Goal: Use online tool/utility: Use online tool/utility

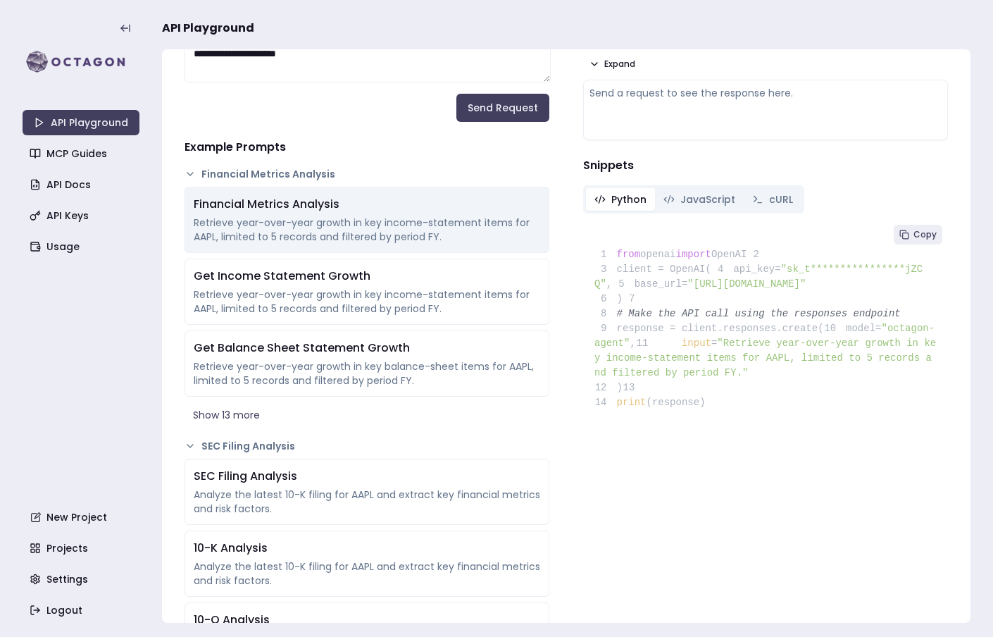
scroll to position [214, 0]
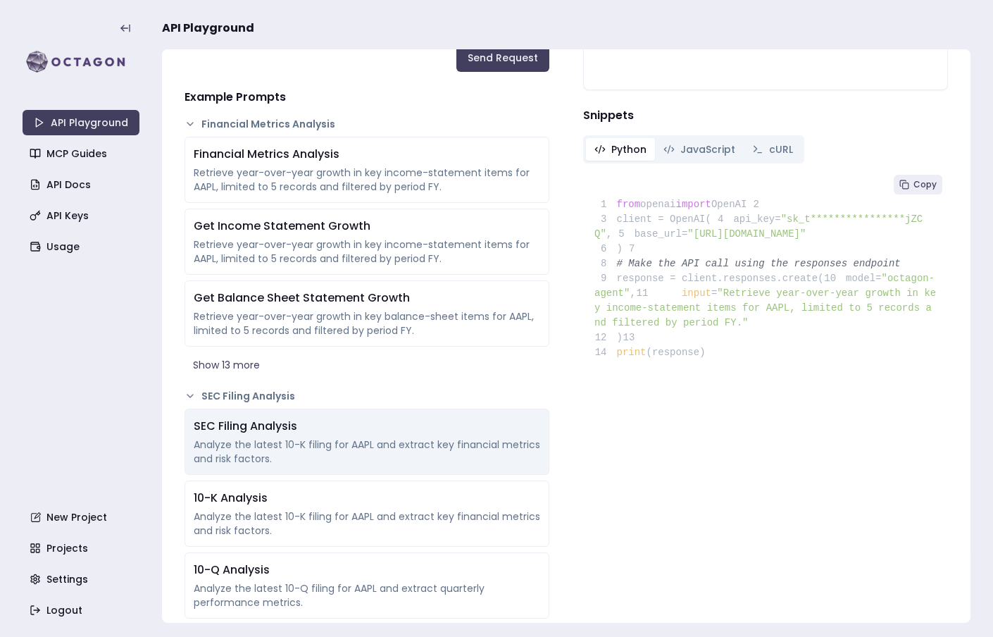
click at [325, 446] on div "Analyze the latest 10-K filing for AAPL and extract key financial metrics and r…" at bounding box center [367, 451] width 347 height 28
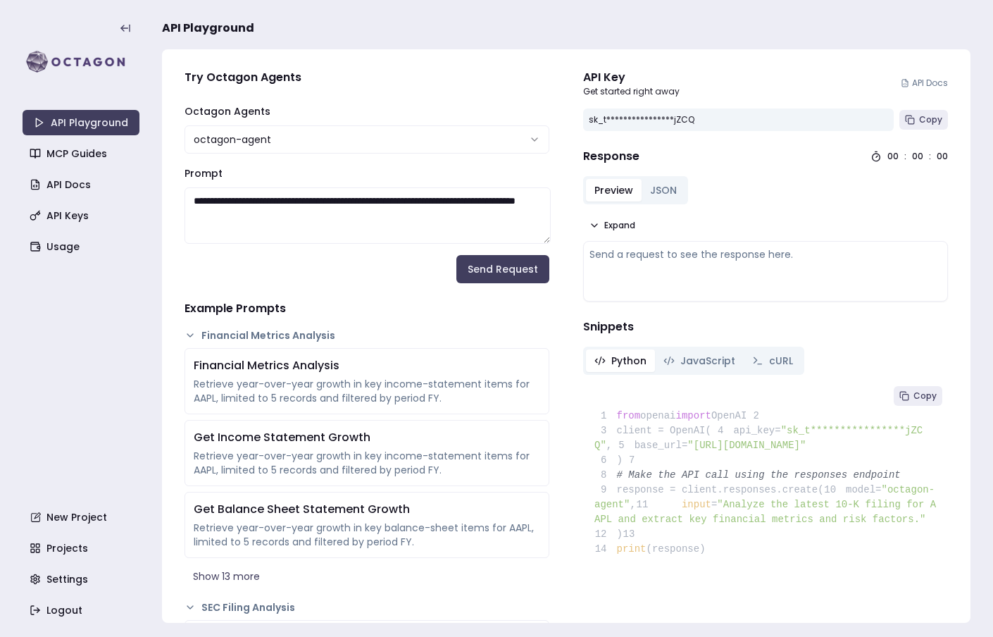
scroll to position [0, 0]
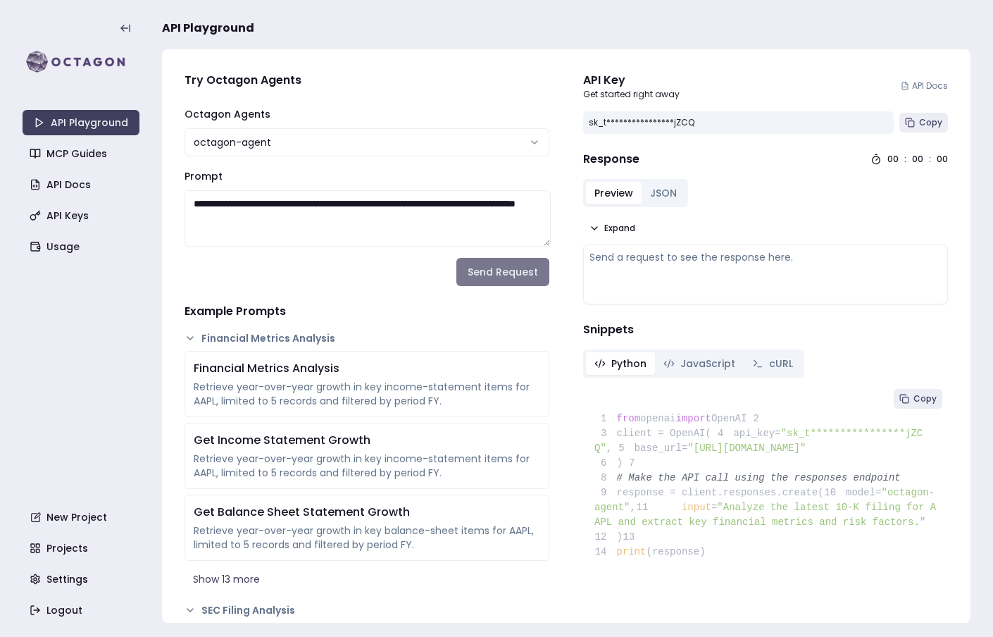
click at [505, 281] on button "Send Request" at bounding box center [502, 272] width 93 height 28
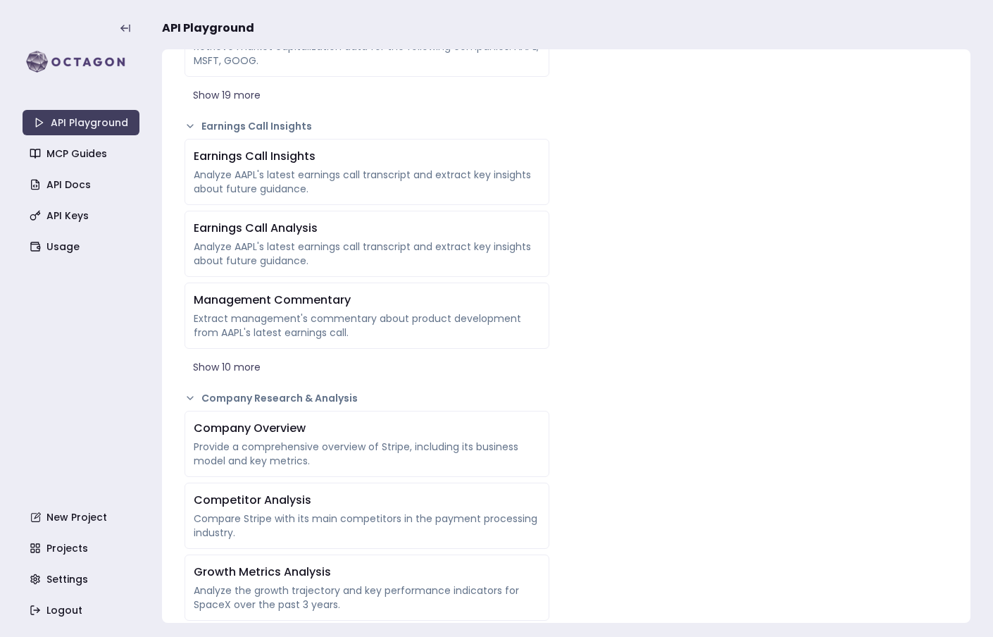
scroll to position [907, 0]
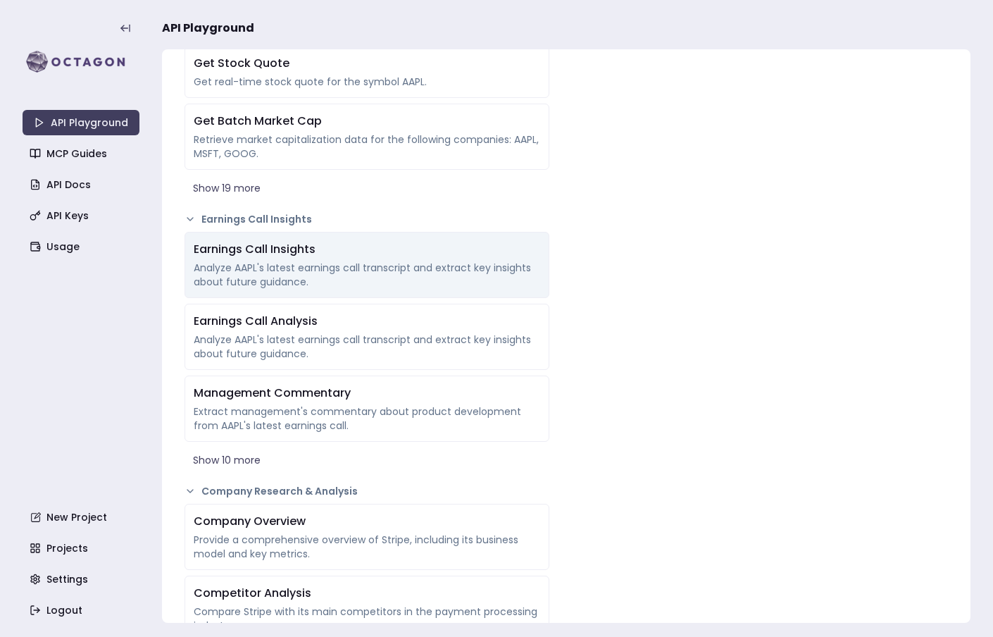
click at [362, 256] on div "Earnings Call Insights" at bounding box center [367, 249] width 347 height 17
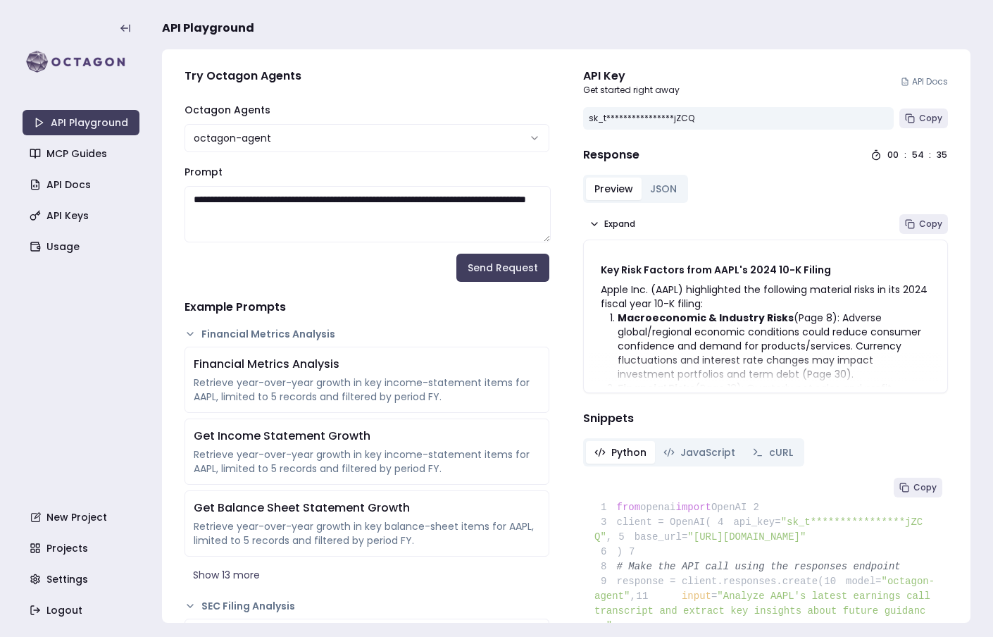
scroll to position [0, 0]
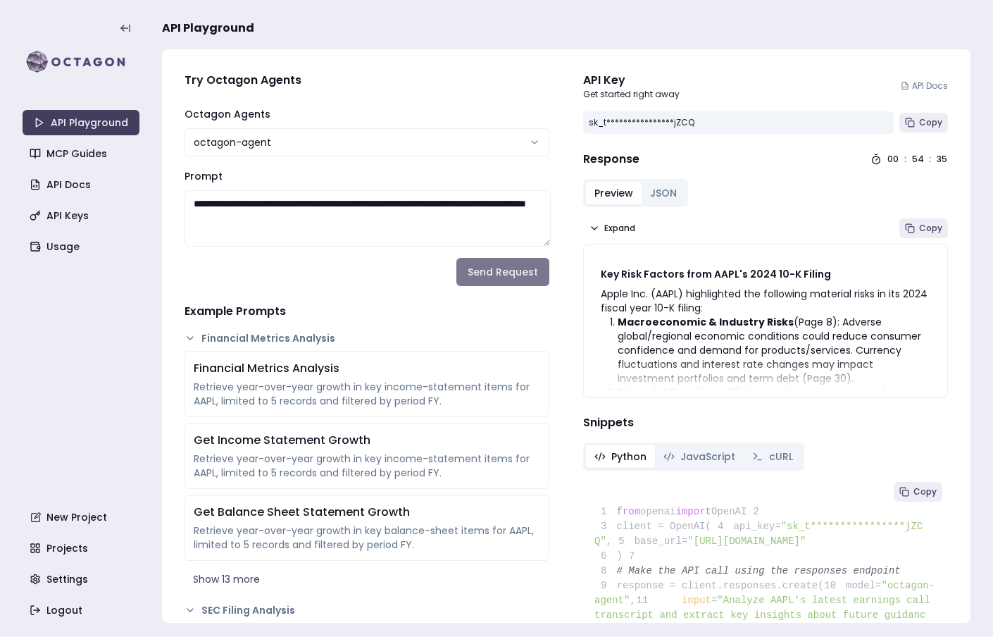
click at [507, 268] on button "Send Request" at bounding box center [502, 272] width 93 height 28
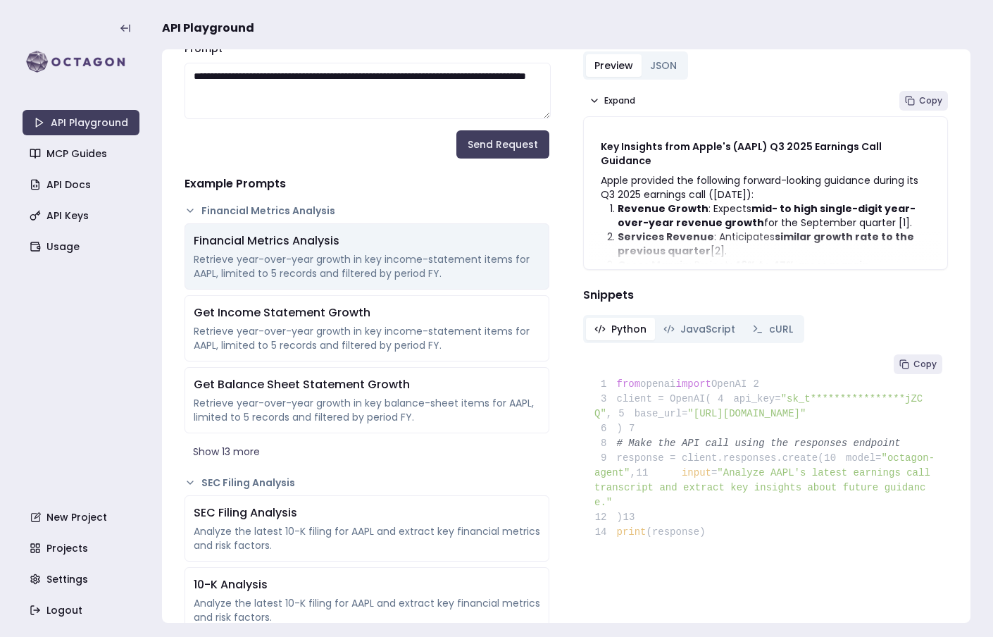
scroll to position [459, 0]
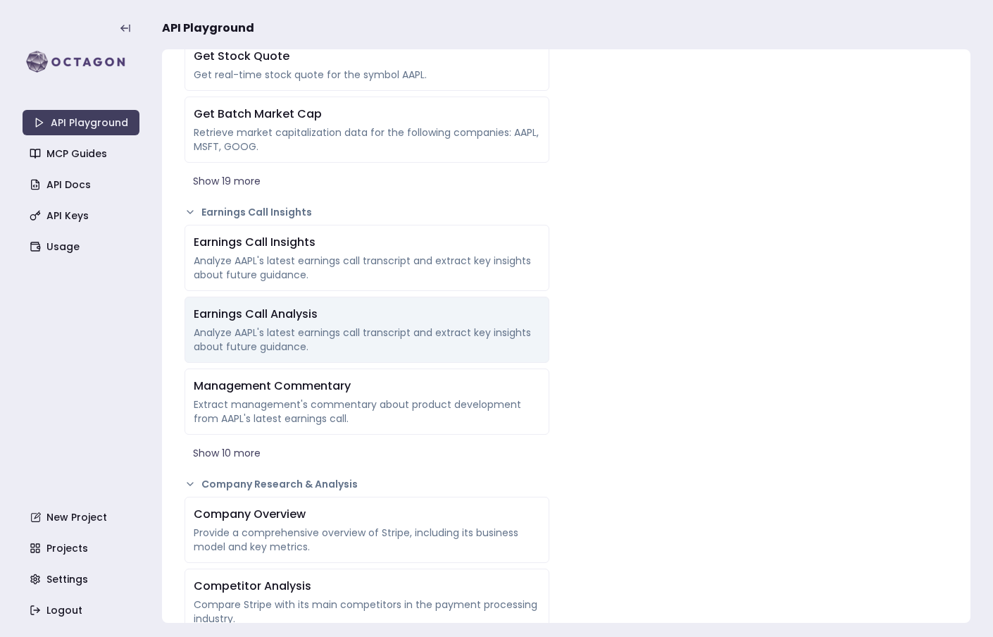
click at [397, 342] on div "Analyze AAPL's latest earnings call transcript and extract key insights about f…" at bounding box center [367, 339] width 347 height 28
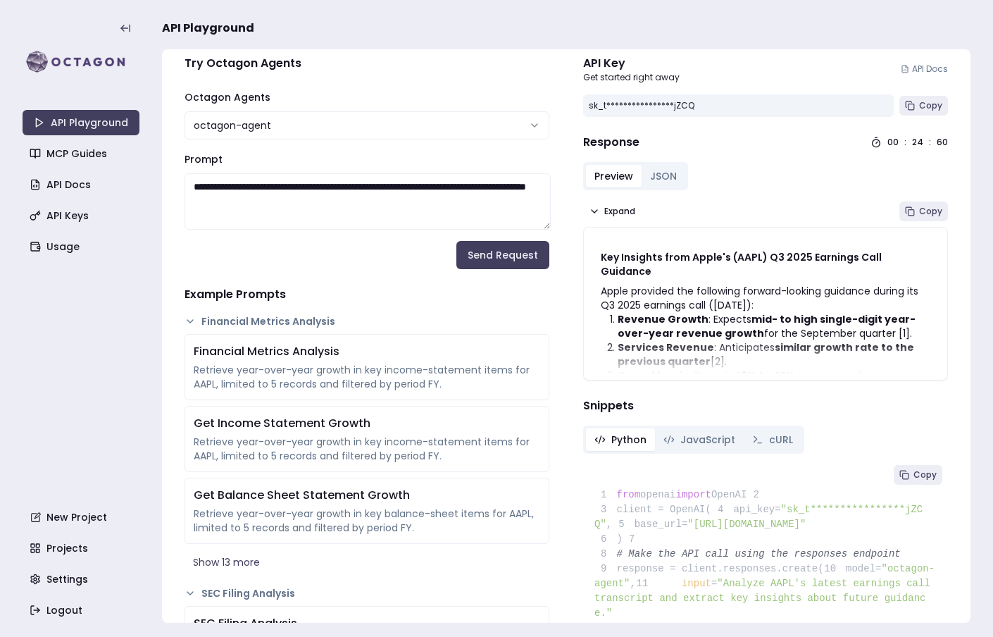
scroll to position [0, 0]
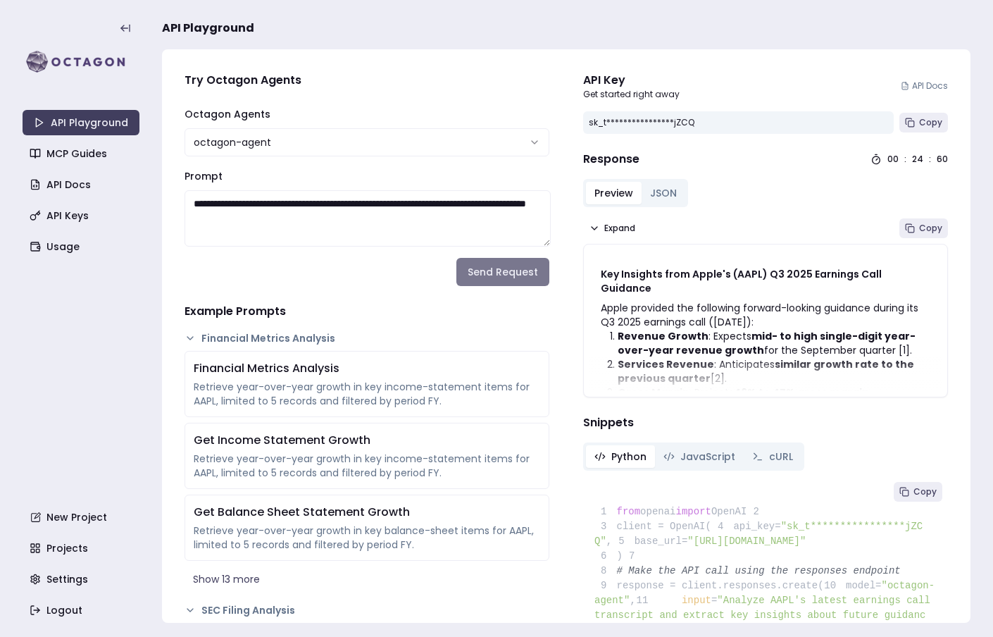
click at [492, 279] on button "Send Request" at bounding box center [502, 272] width 93 height 28
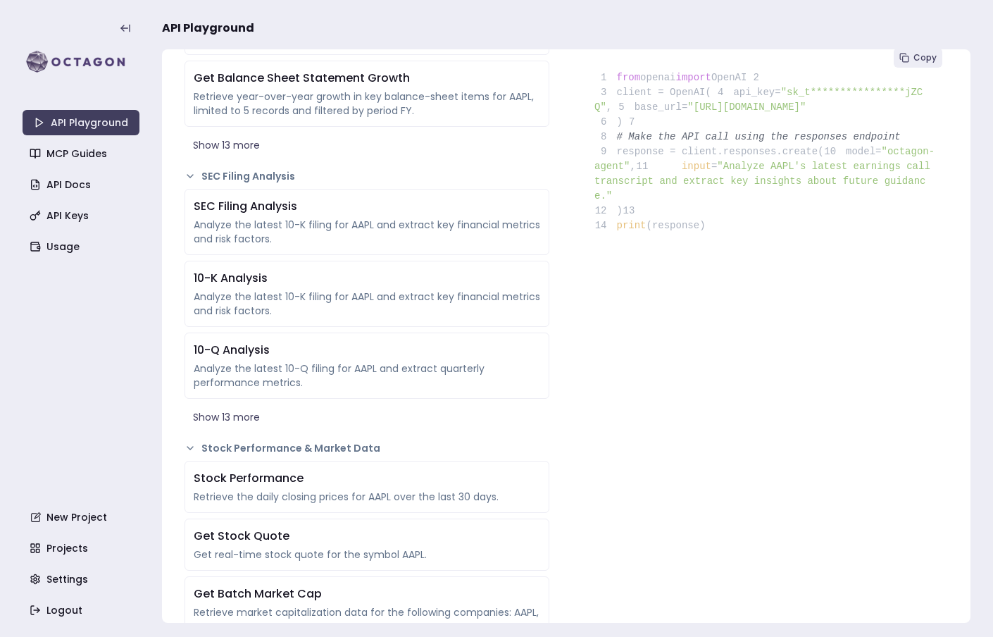
scroll to position [187, 0]
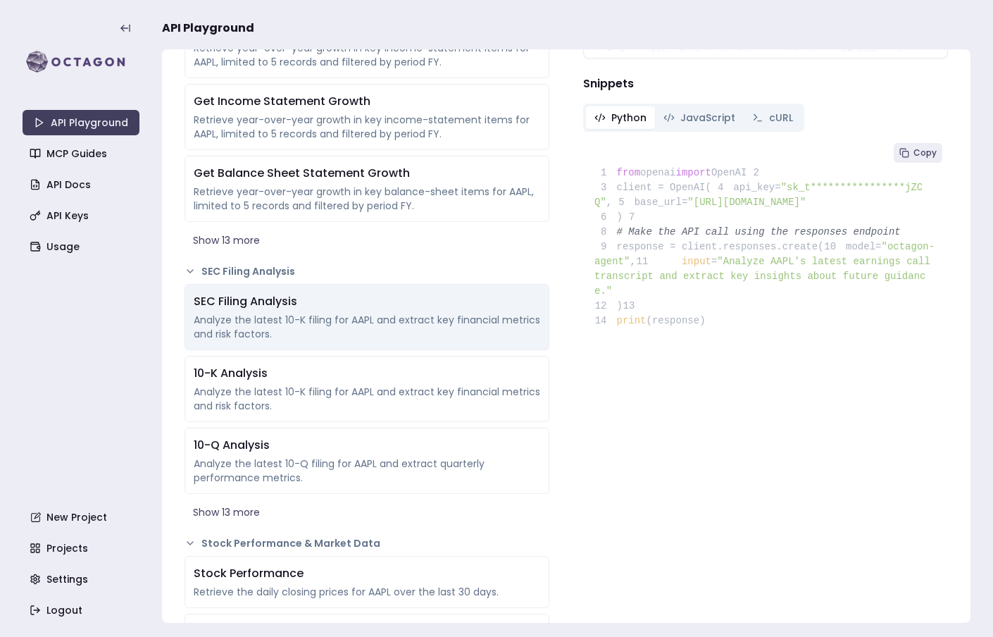
click at [379, 329] on div "Analyze the latest 10-K filing for AAPL and extract key financial metrics and r…" at bounding box center [367, 327] width 347 height 28
type textarea "**********"
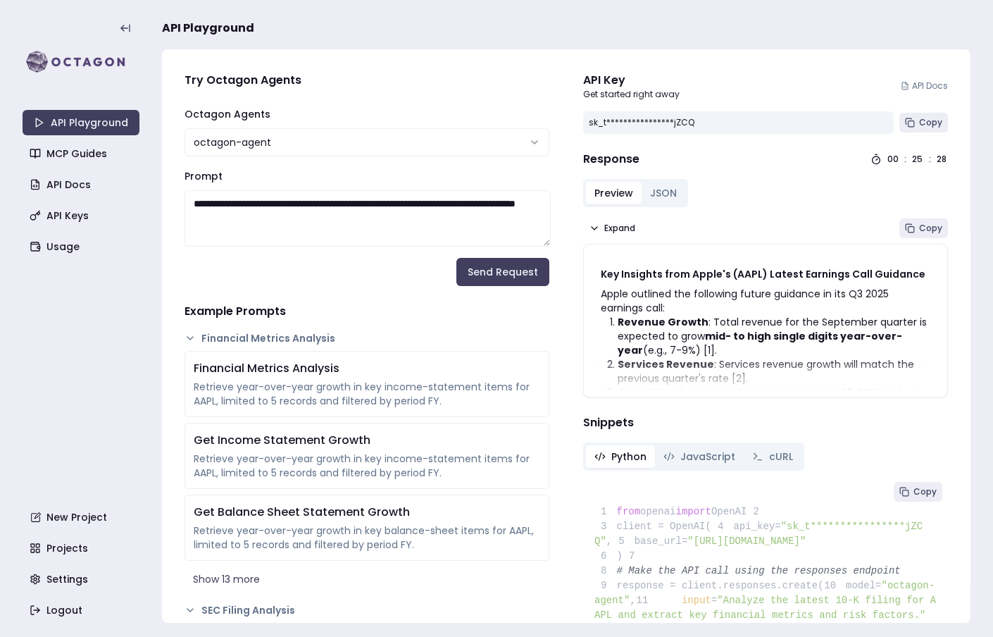
scroll to position [0, 0]
click at [501, 282] on button "Send Request" at bounding box center [502, 272] width 93 height 28
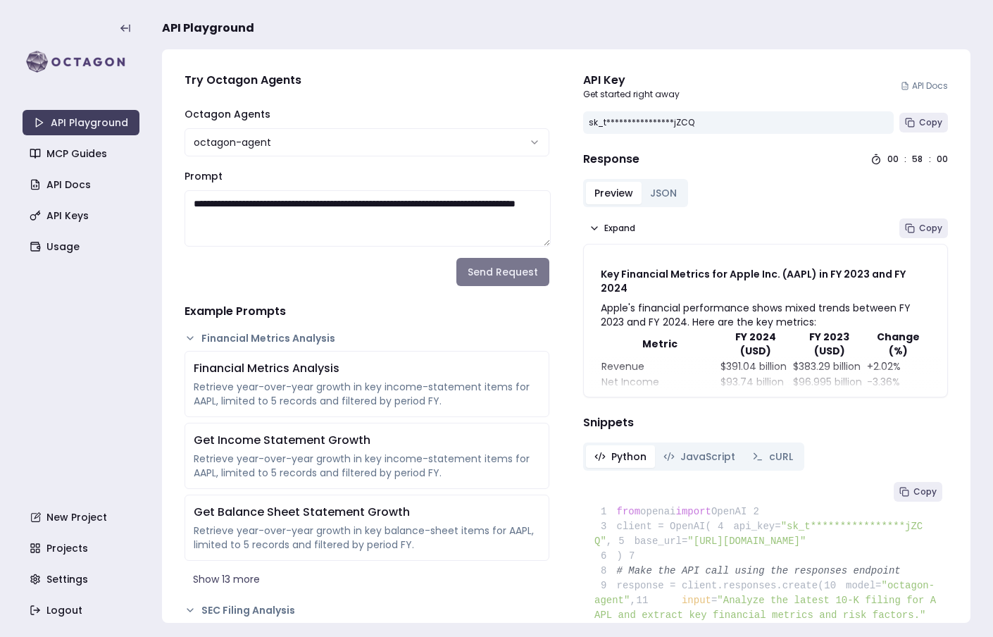
click at [499, 270] on button "Send Request" at bounding box center [502, 272] width 93 height 28
